Goal: Task Accomplishment & Management: Manage account settings

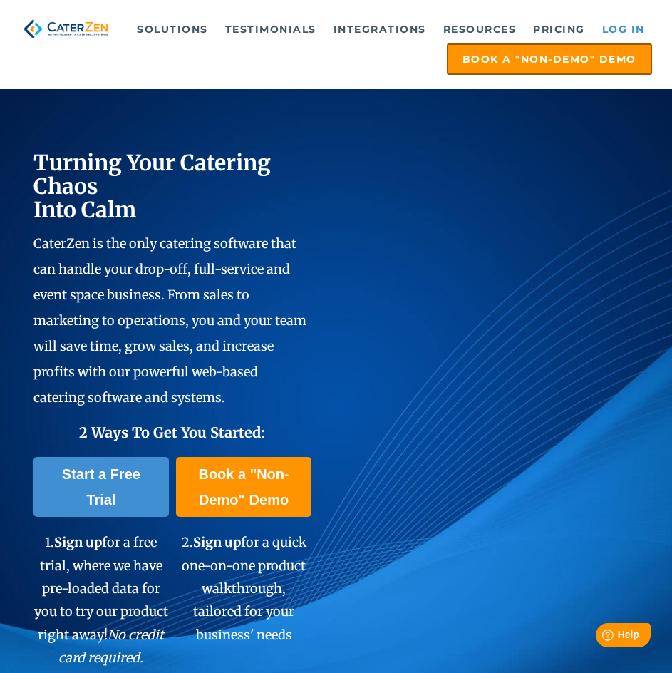
click at [633, 22] on link "Log in" at bounding box center [623, 29] width 57 height 29
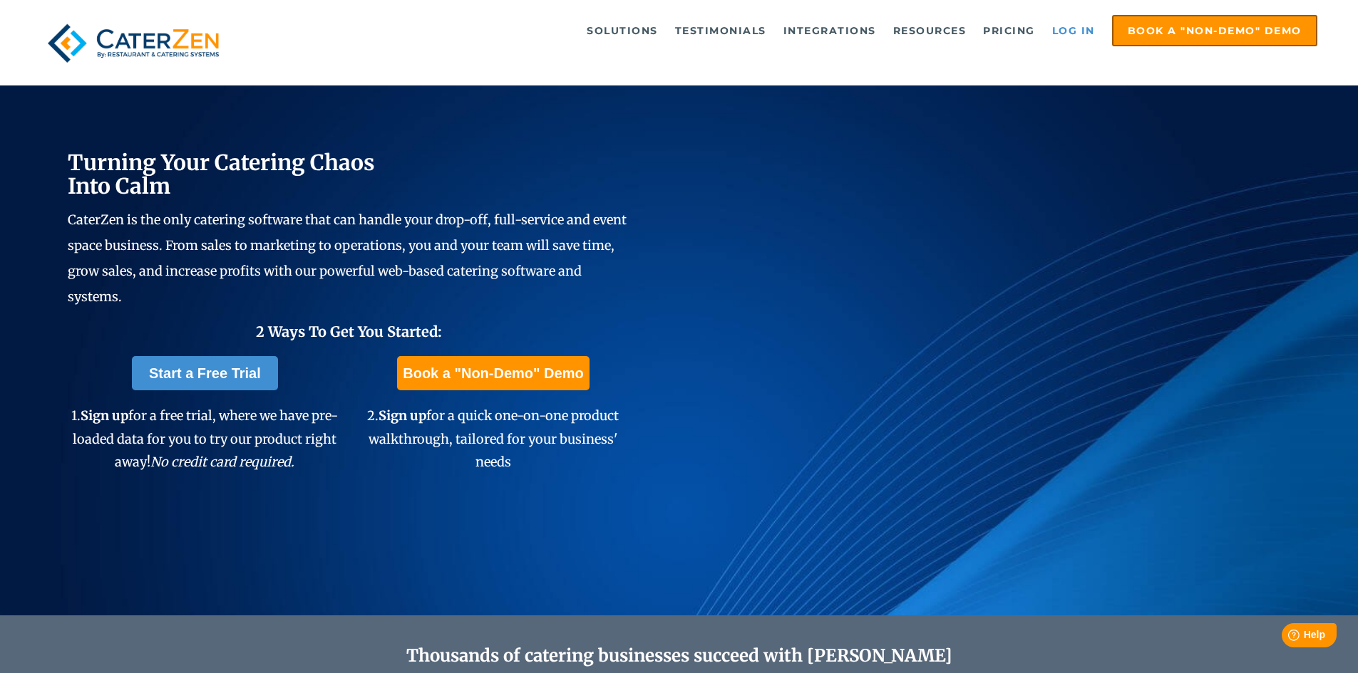
click at [1077, 30] on link "Log in" at bounding box center [1073, 30] width 57 height 29
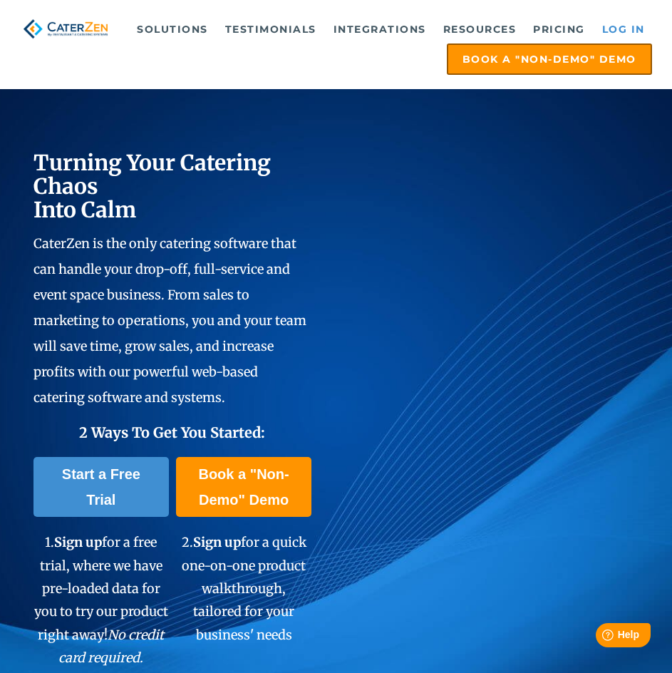
click at [609, 29] on link "Log in" at bounding box center [623, 29] width 57 height 29
click at [620, 26] on link "Log in" at bounding box center [623, 29] width 57 height 29
